Goal: Task Accomplishment & Management: Use online tool/utility

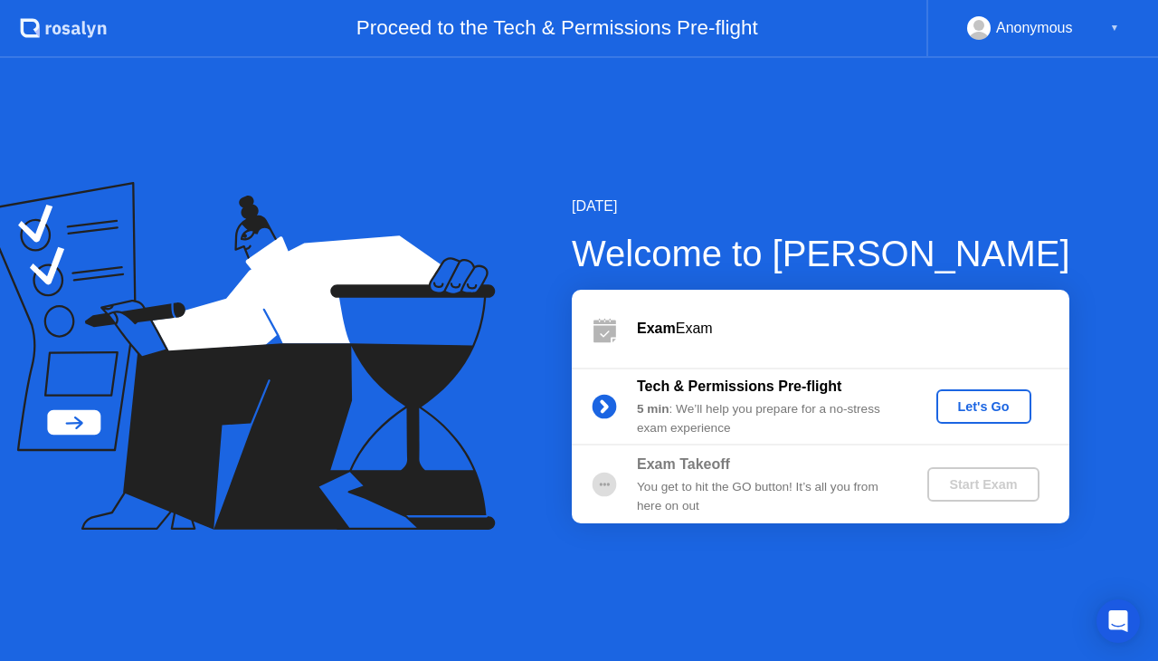
click at [1000, 399] on div "Let's Go" at bounding box center [984, 406] width 81 height 14
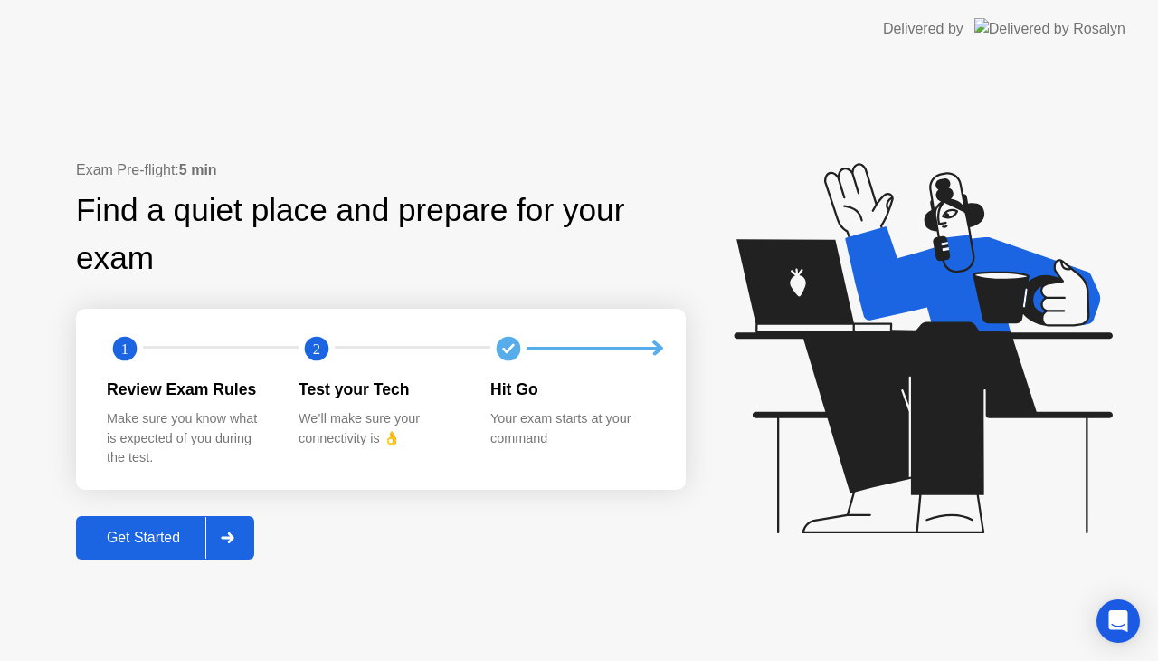
click at [197, 546] on div "Get Started" at bounding box center [143, 537] width 124 height 16
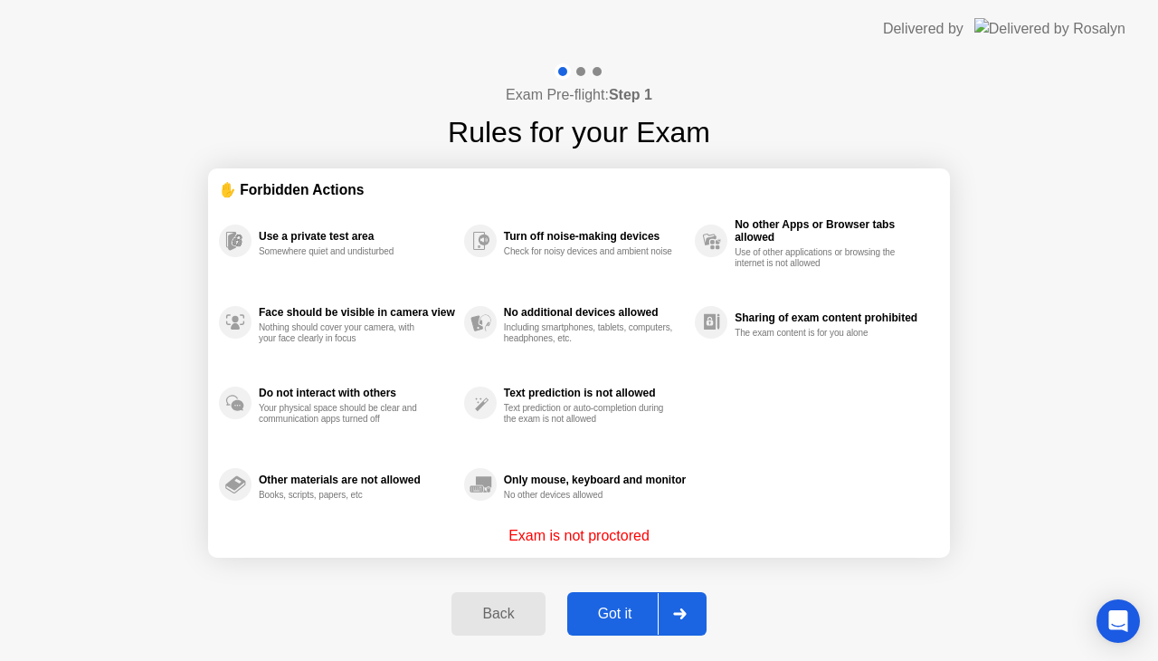
click at [668, 611] on div at bounding box center [679, 614] width 43 height 42
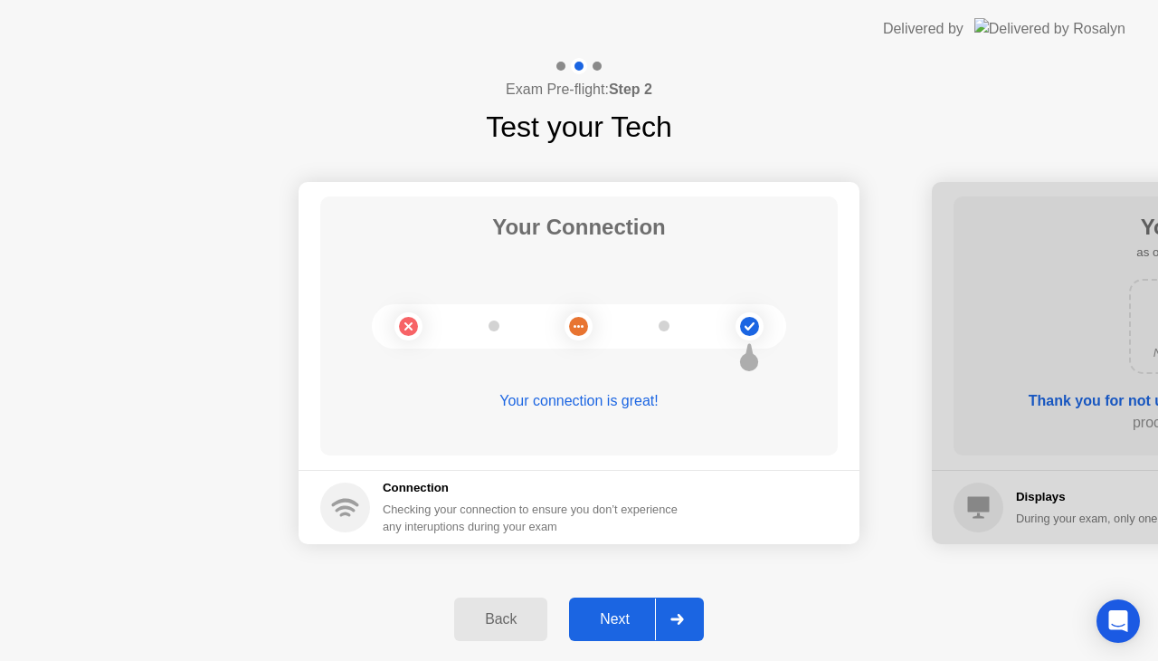
click at [668, 611] on div at bounding box center [676, 619] width 43 height 42
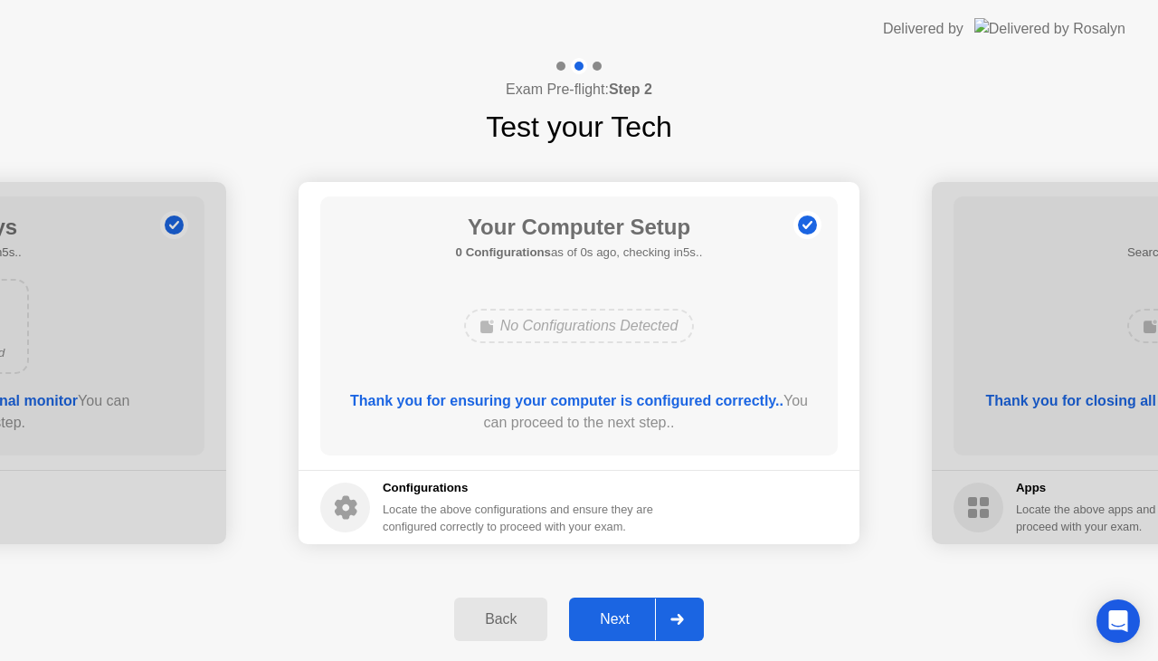
click at [668, 611] on div at bounding box center [676, 619] width 43 height 42
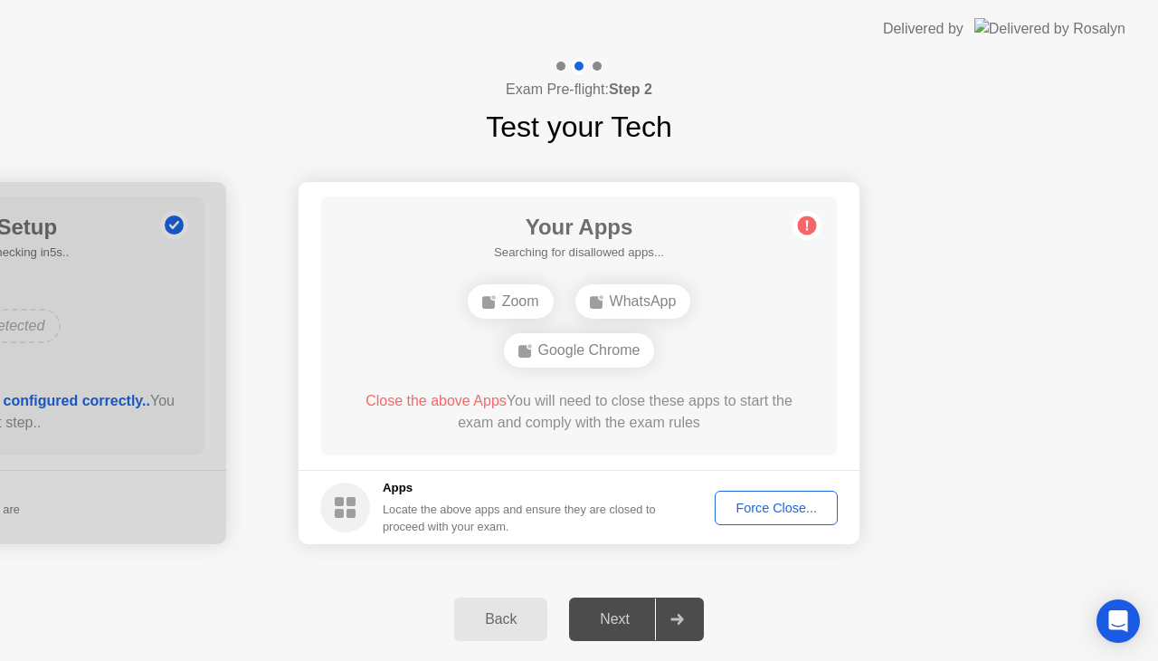
click at [725, 132] on div "Exam Pre-flight: Step 2 Test your Tech" at bounding box center [579, 103] width 1158 height 90
click at [818, 510] on div "Force Close..." at bounding box center [776, 507] width 110 height 14
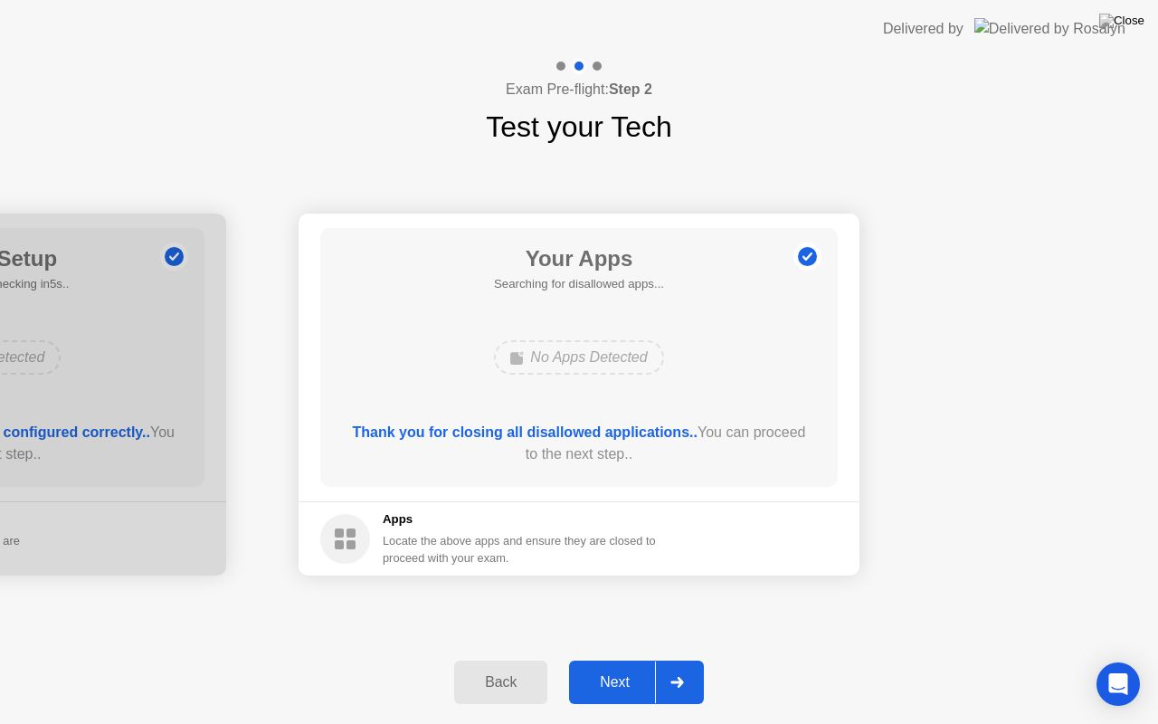
click at [581, 660] on button "Next" at bounding box center [636, 682] width 135 height 43
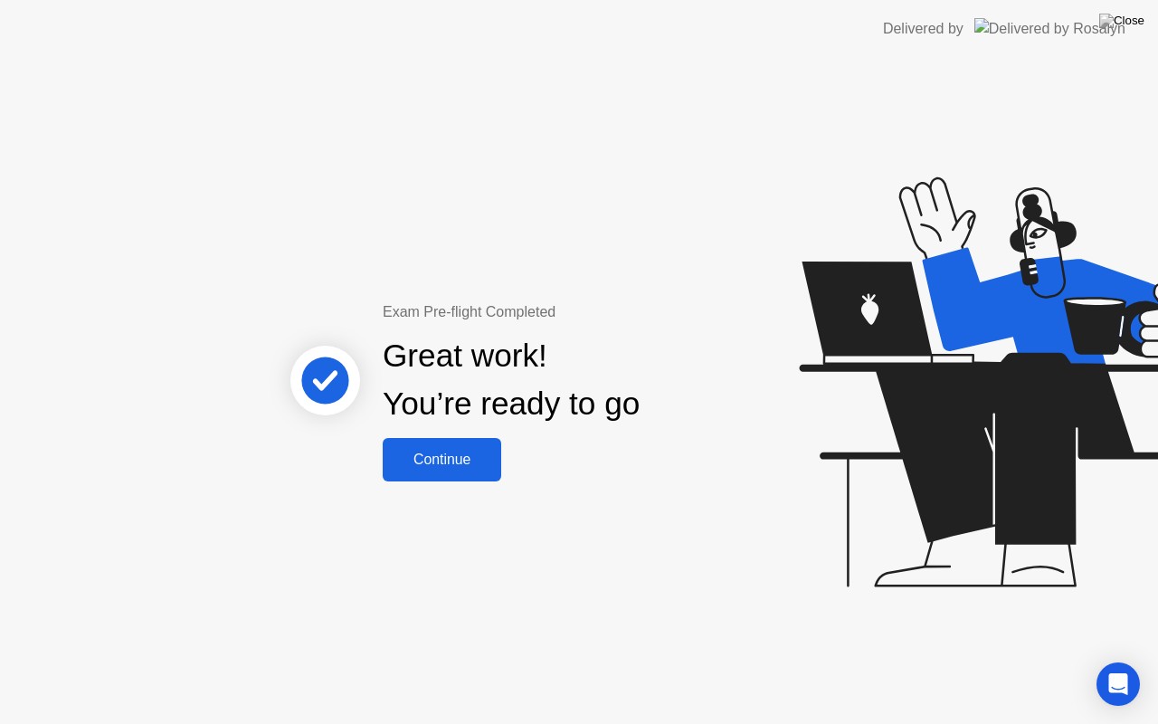
click at [470, 452] on div "Continue" at bounding box center [442, 460] width 108 height 16
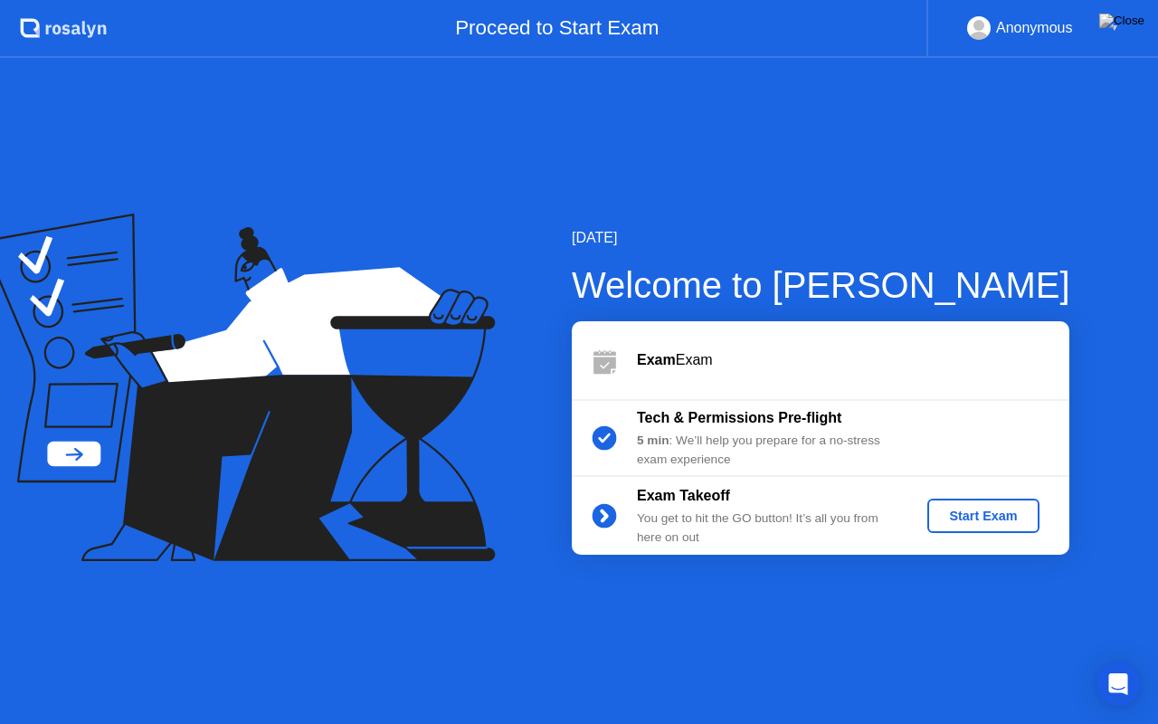
click at [979, 523] on div "Start Exam" at bounding box center [983, 516] width 97 height 14
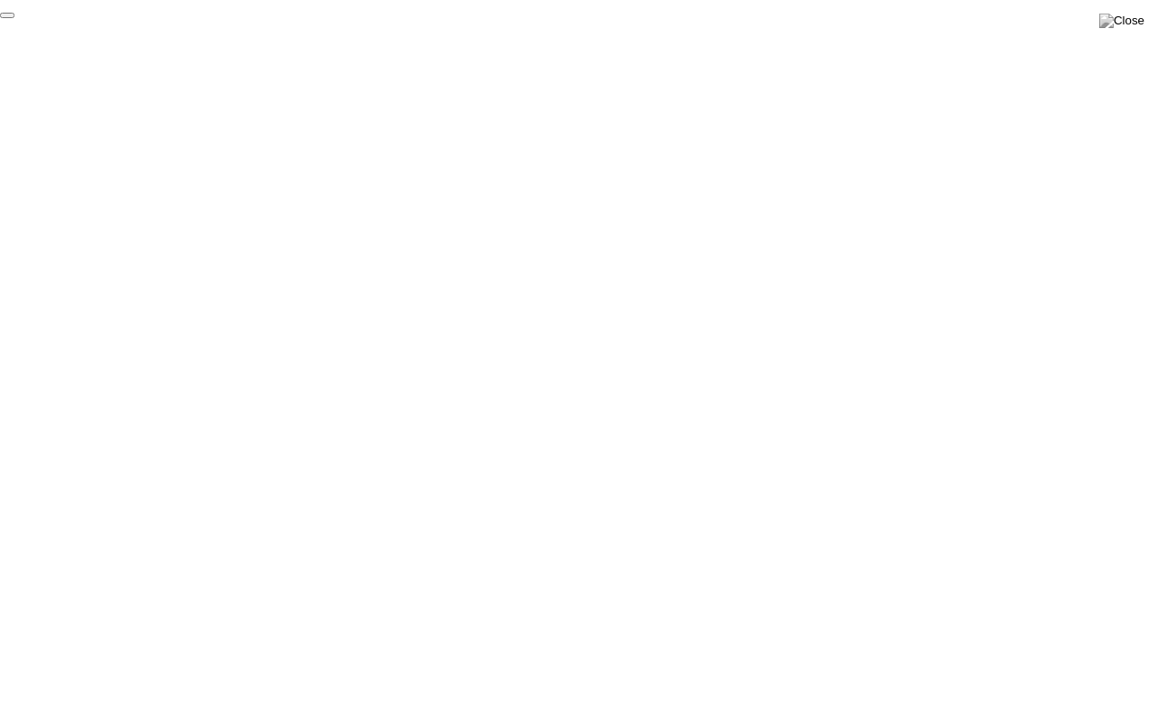
click div "End Proctoring Session"
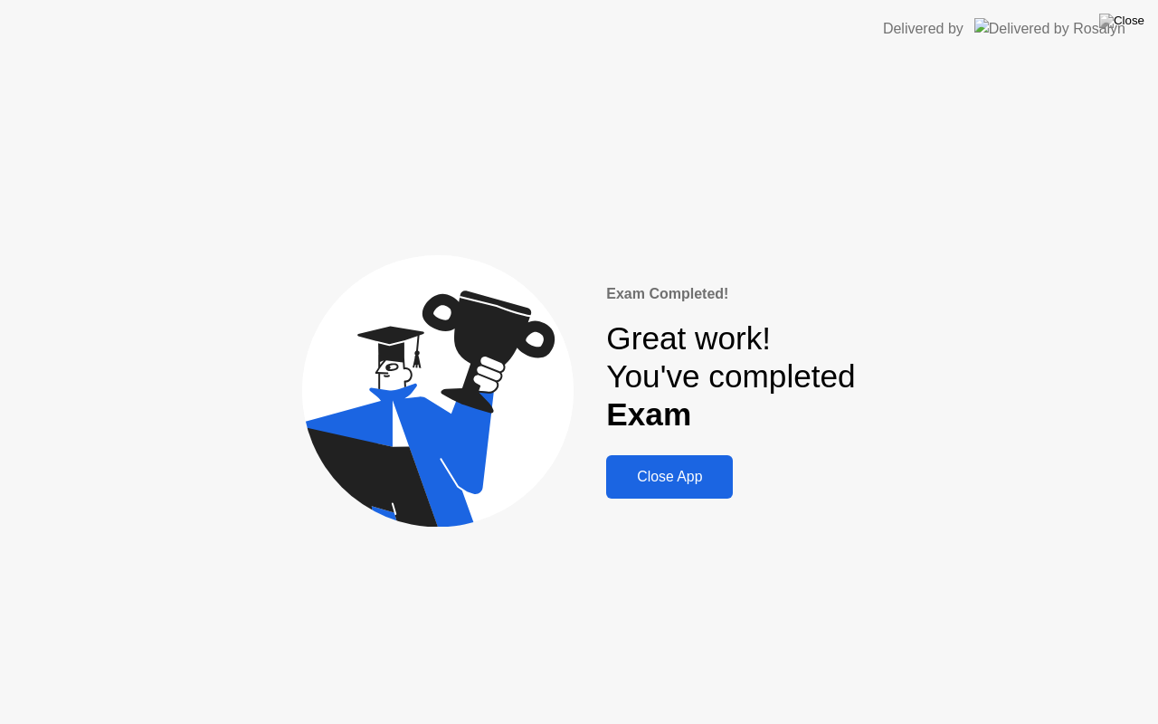
click at [697, 469] on div "Close App" at bounding box center [670, 477] width 116 height 16
